Goal: Transaction & Acquisition: Purchase product/service

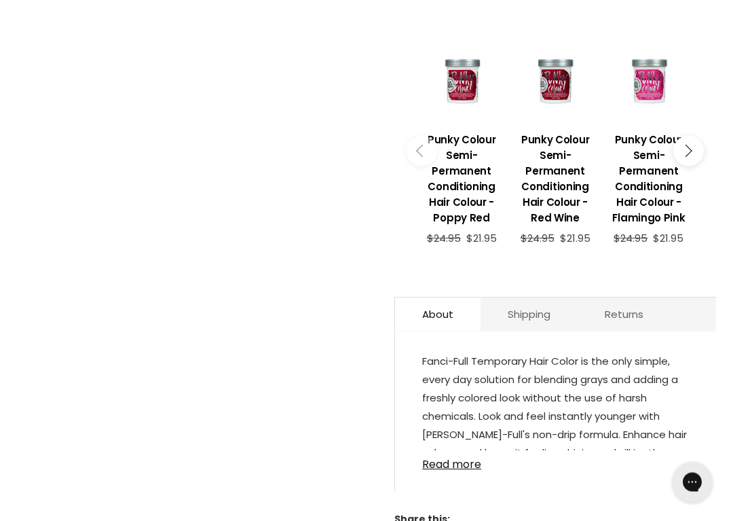
scroll to position [632, 0]
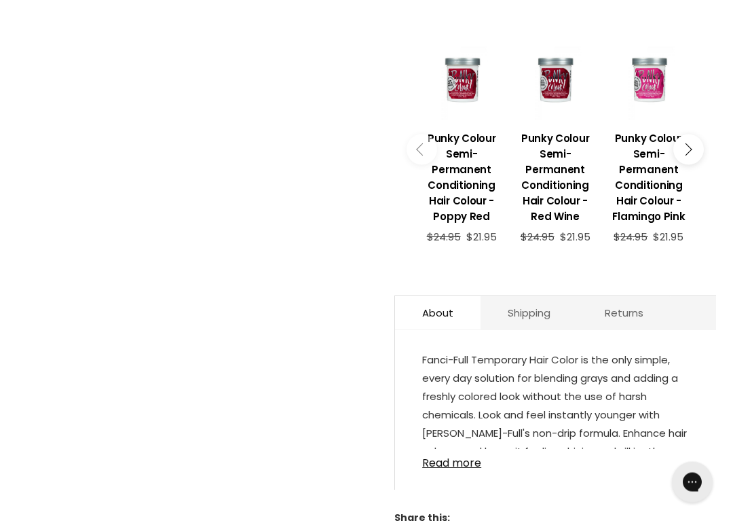
click at [701, 150] on button "Main content" at bounding box center [689, 150] width 31 height 31
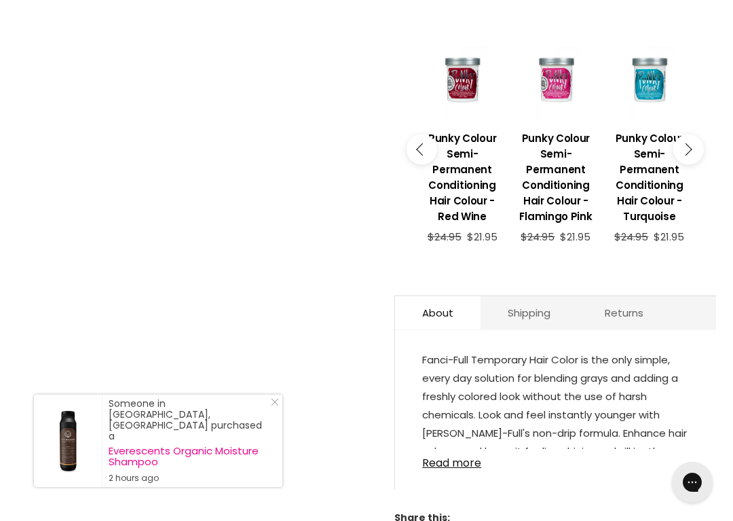
click at [699, 159] on button "Main content" at bounding box center [689, 149] width 31 height 31
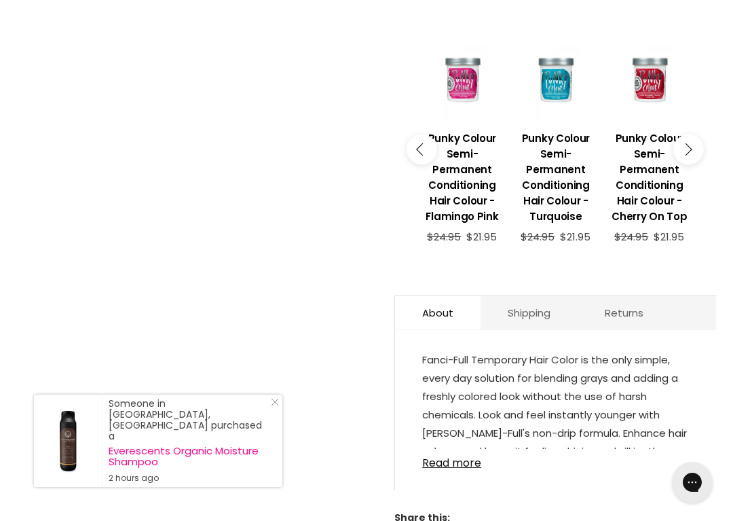
click at [701, 154] on button "Main content" at bounding box center [689, 149] width 31 height 31
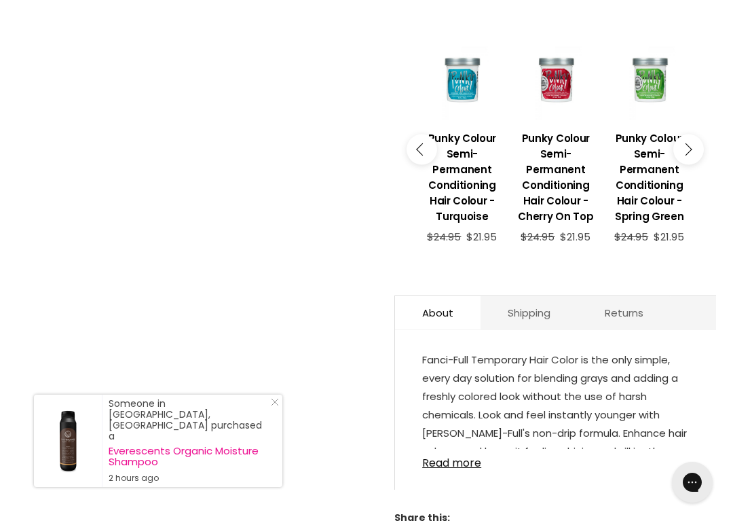
click at [703, 153] on button "Main content" at bounding box center [689, 149] width 31 height 31
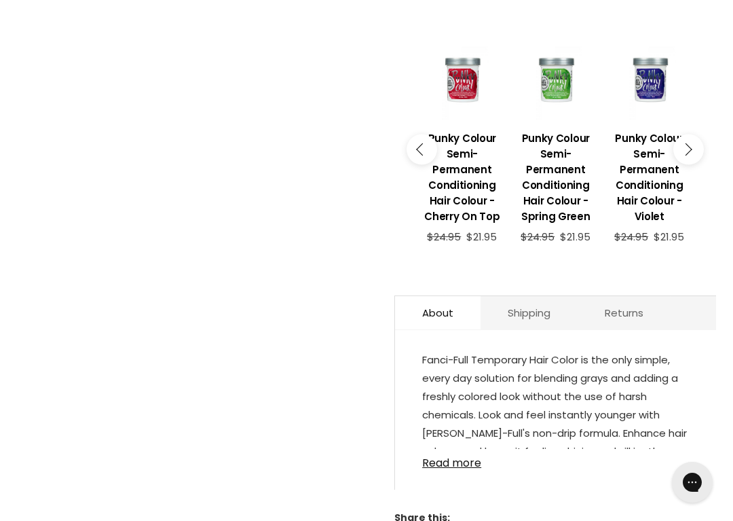
click at [708, 148] on div "Goes well with imageUrl Punky Colour Semi-Permanent Conditioning Hair Colour - …" at bounding box center [556, 120] width 322 height 312
click at [695, 152] on button "Main content" at bounding box center [689, 149] width 31 height 31
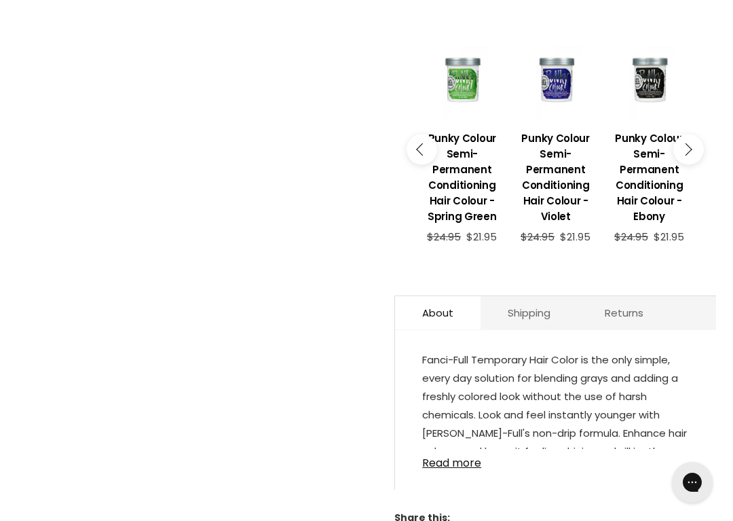
click at [701, 148] on button "Main content" at bounding box center [689, 149] width 31 height 31
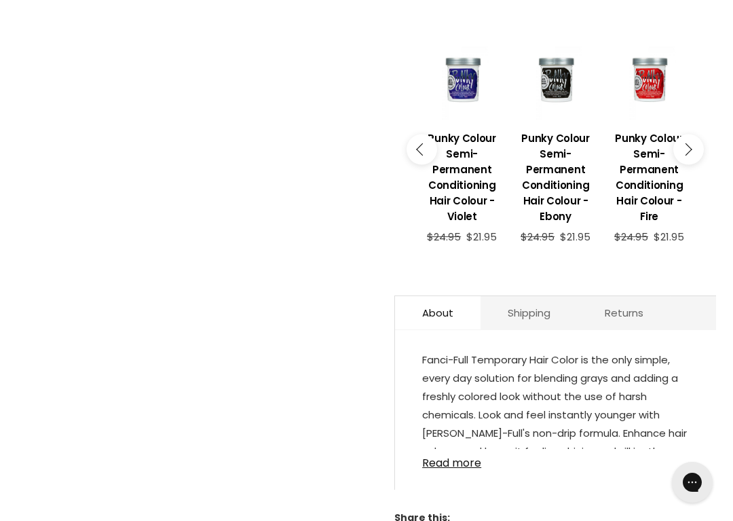
click at [701, 147] on button "Main content" at bounding box center [689, 149] width 31 height 31
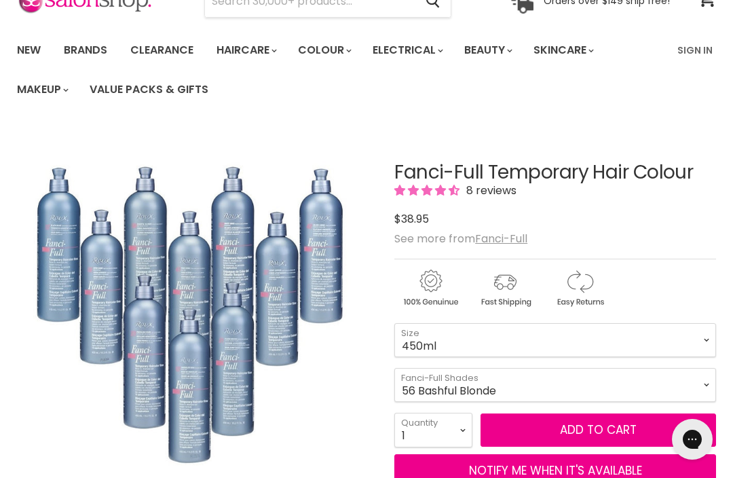
scroll to position [52, 0]
